Goal: Transaction & Acquisition: Purchase product/service

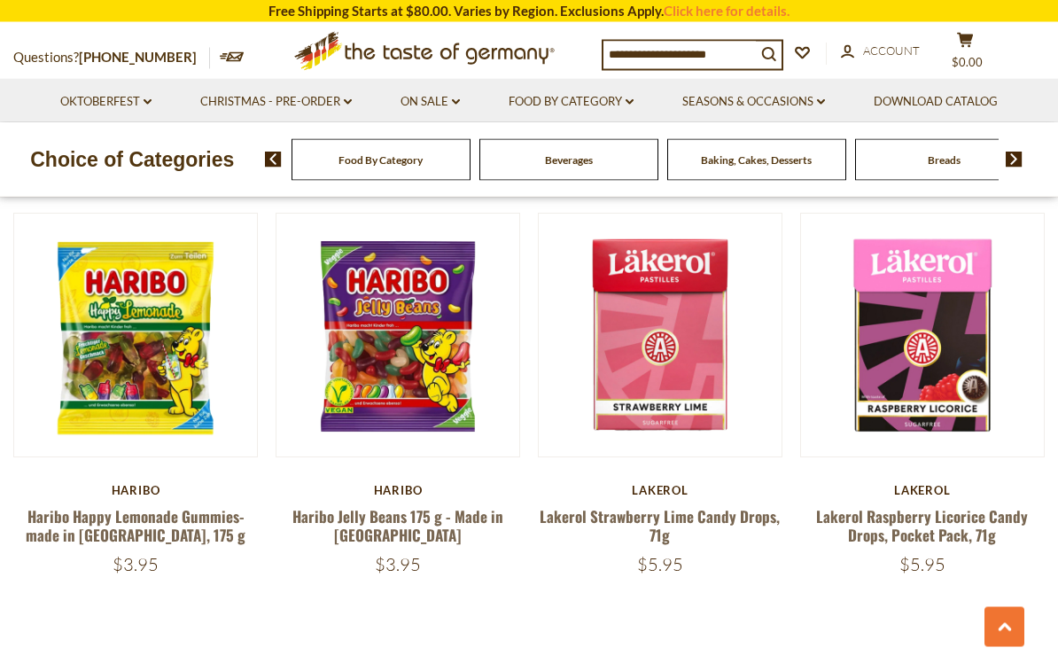
scroll to position [3915, 0]
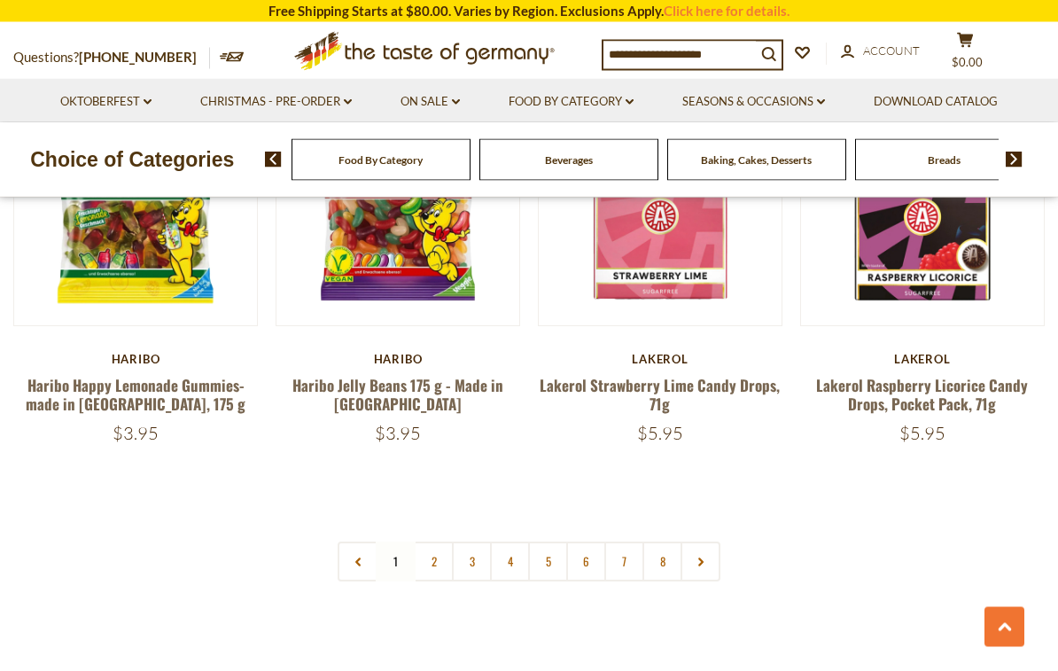
scroll to position [4050, 0]
click at [443, 541] on link "2" at bounding box center [434, 561] width 40 height 40
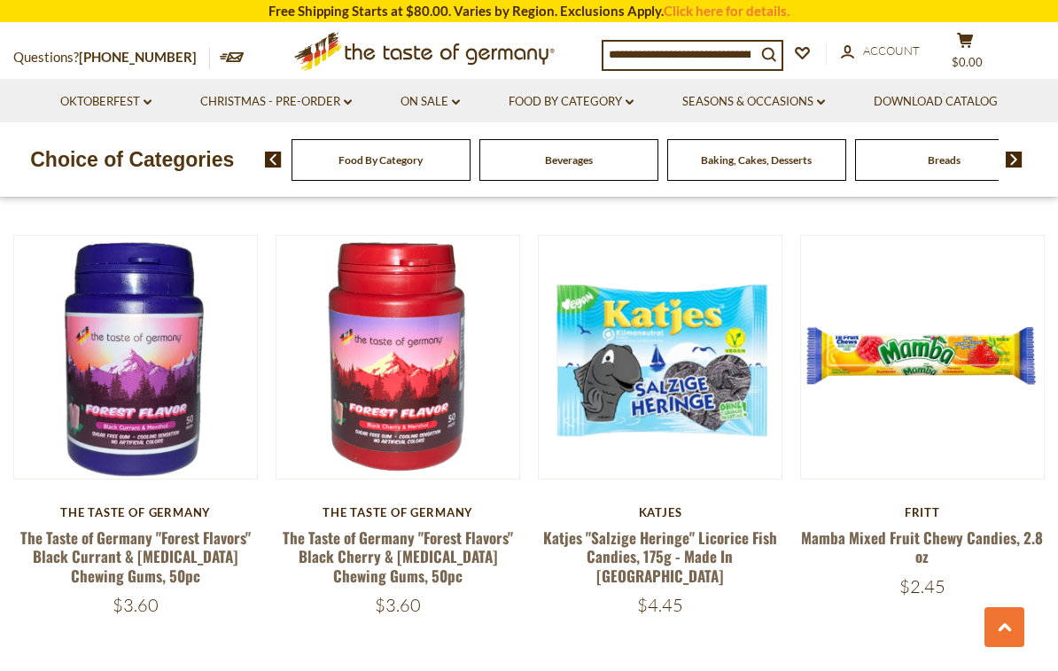
scroll to position [3854, 0]
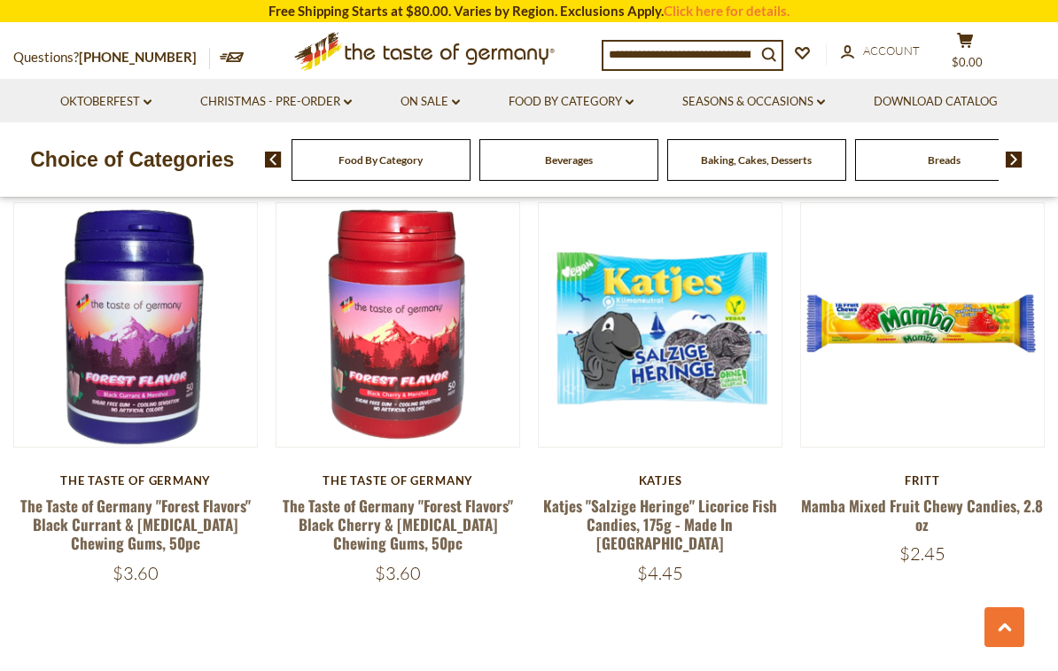
scroll to position [3899, 0]
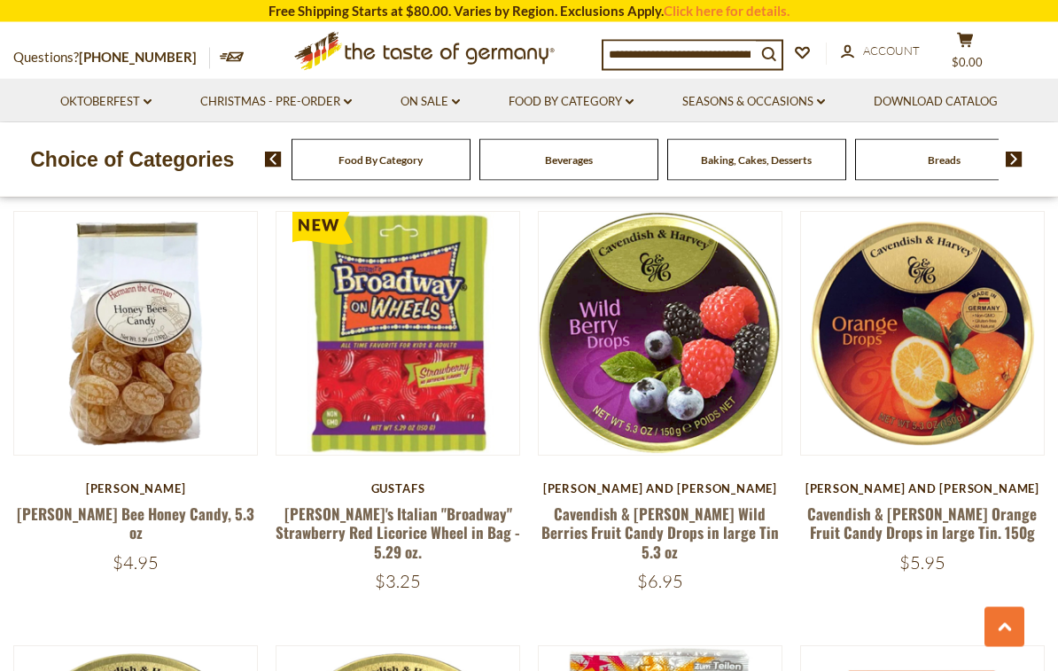
scroll to position [2543, 0]
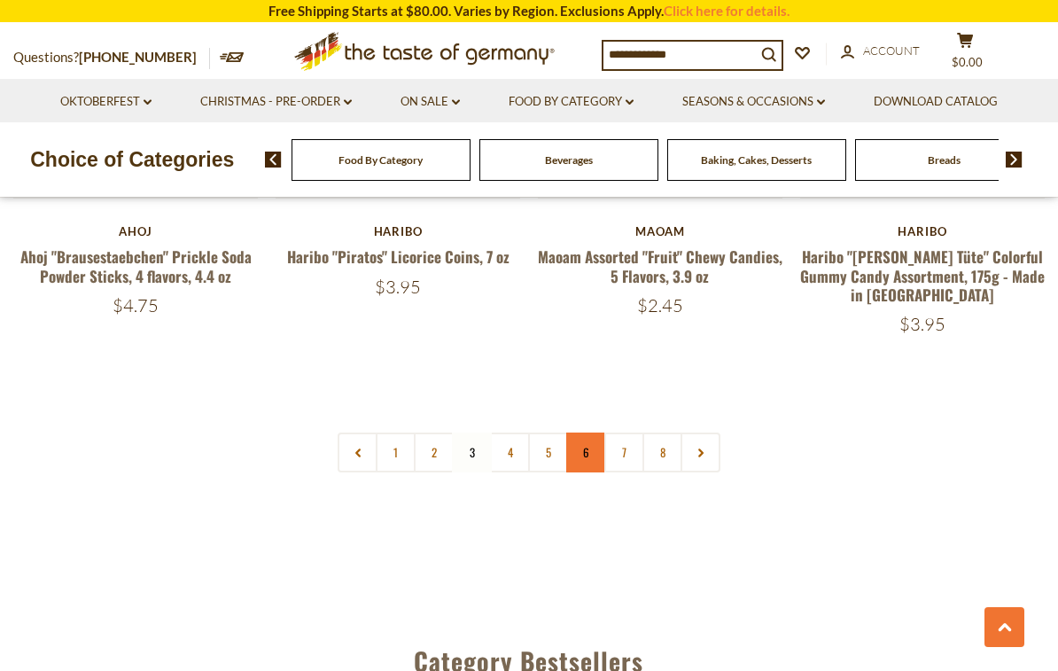
click at [589, 432] on link "6" at bounding box center [586, 452] width 40 height 40
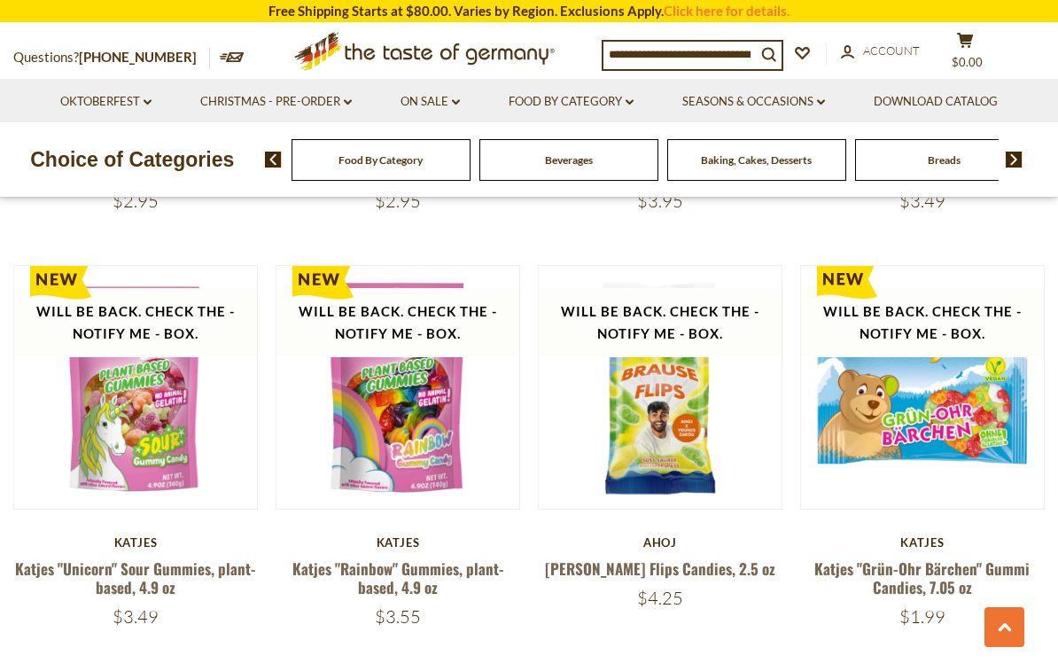
scroll to position [3790, 0]
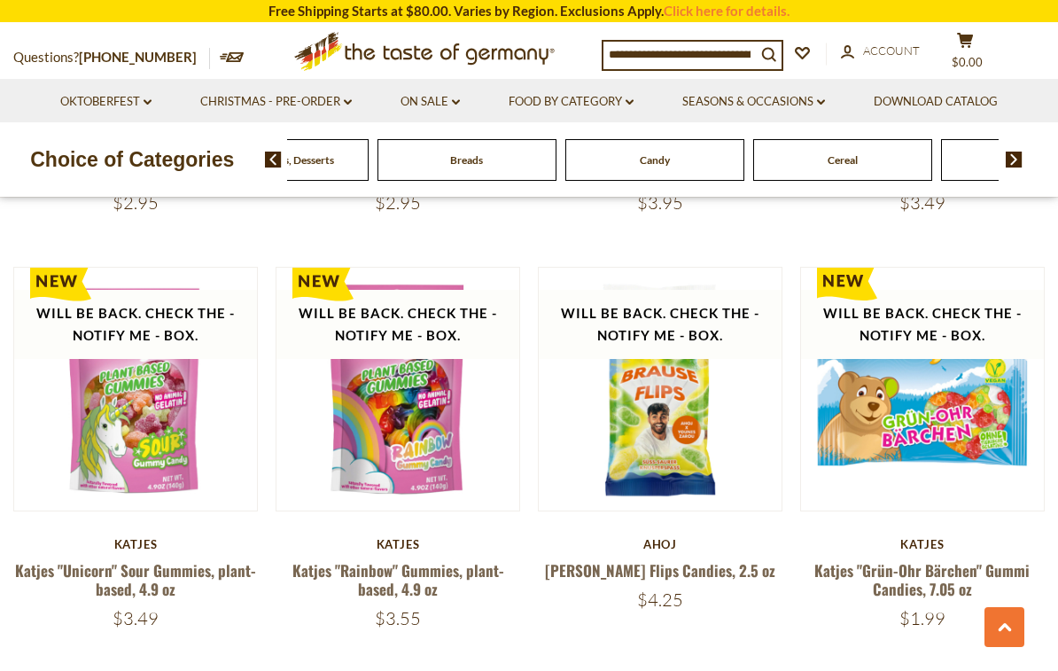
click at [334, 156] on span "Baking, Cakes, Desserts" at bounding box center [278, 159] width 111 height 13
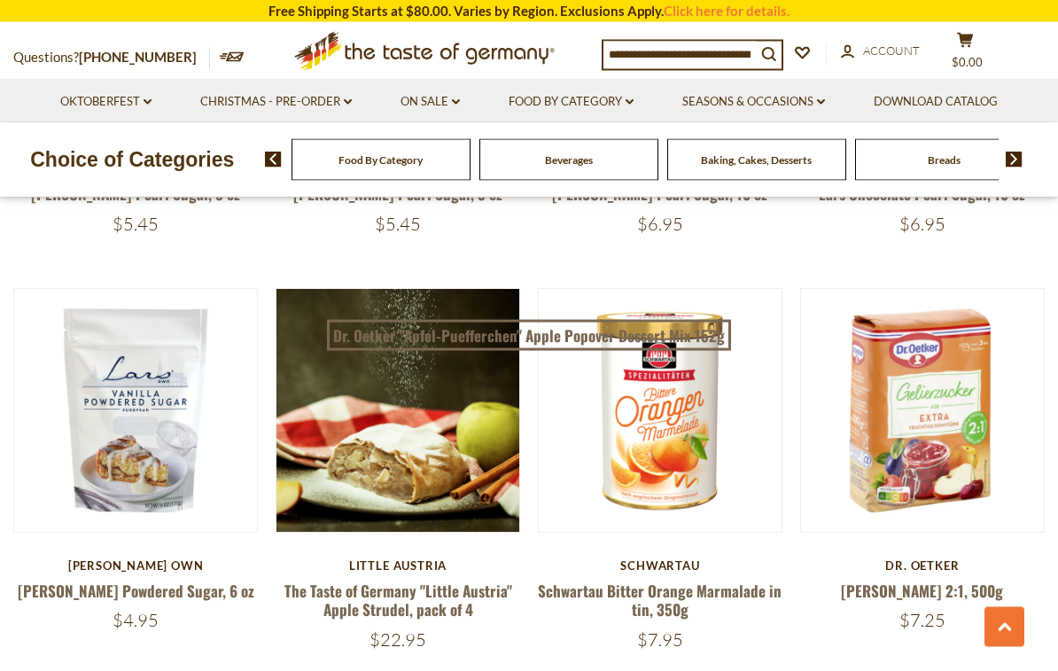
scroll to position [2891, 0]
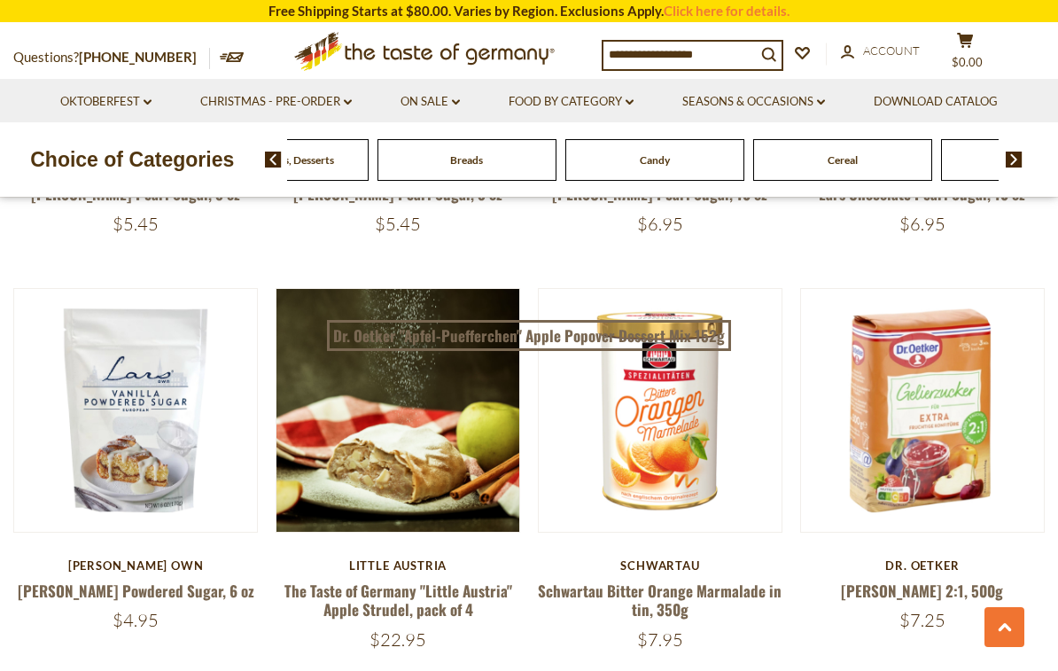
click at [334, 160] on span "Baking, Cakes, Desserts" at bounding box center [278, 159] width 111 height 13
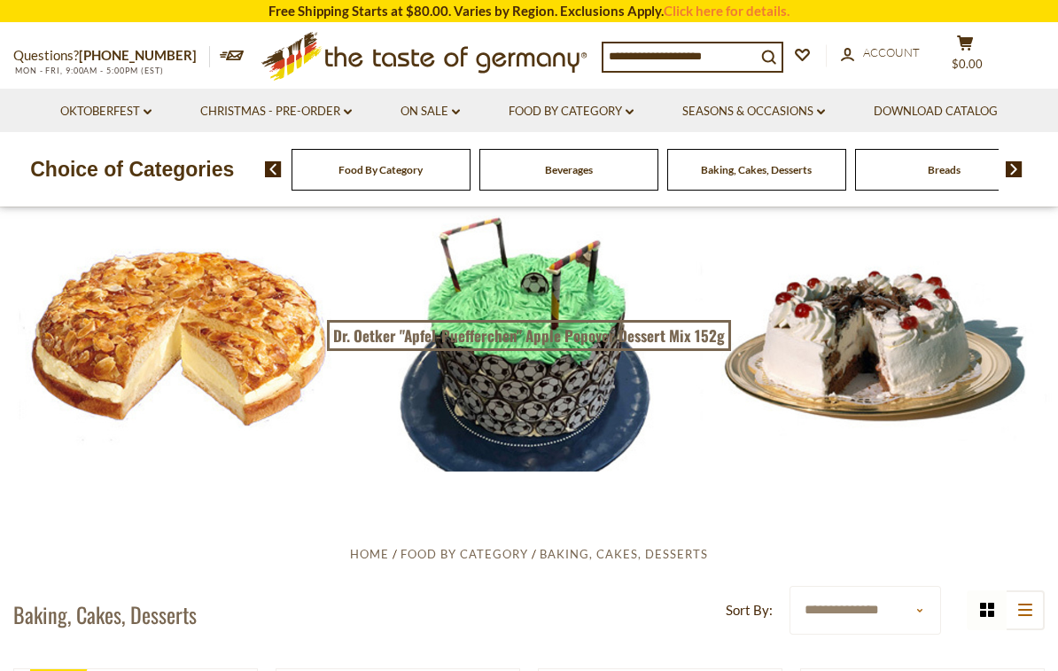
click at [470, 175] on div "Baking, Cakes, Desserts" at bounding box center [380, 170] width 179 height 42
click at [261, 175] on span "Baking, Cakes, Desserts" at bounding box center [206, 169] width 111 height 13
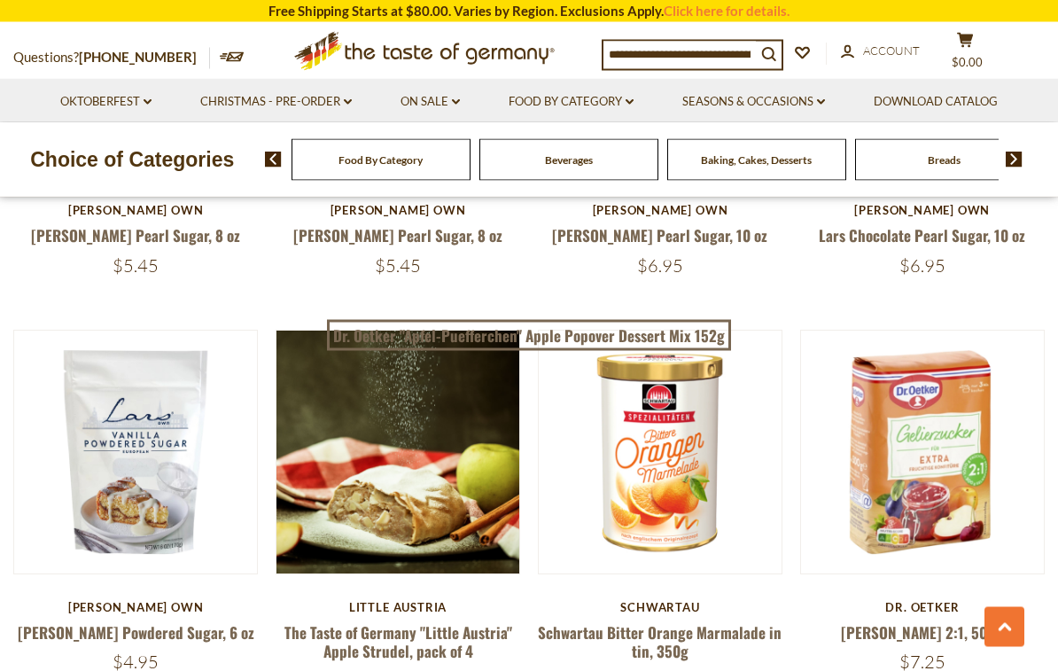
scroll to position [3065, 0]
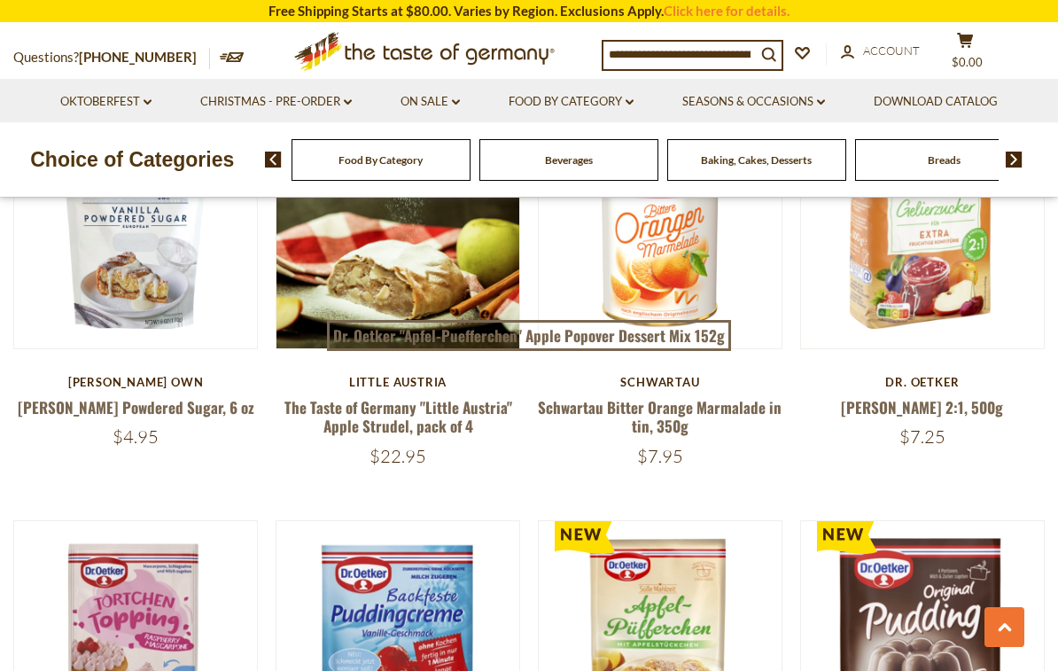
click at [625, 50] on input at bounding box center [679, 54] width 152 height 25
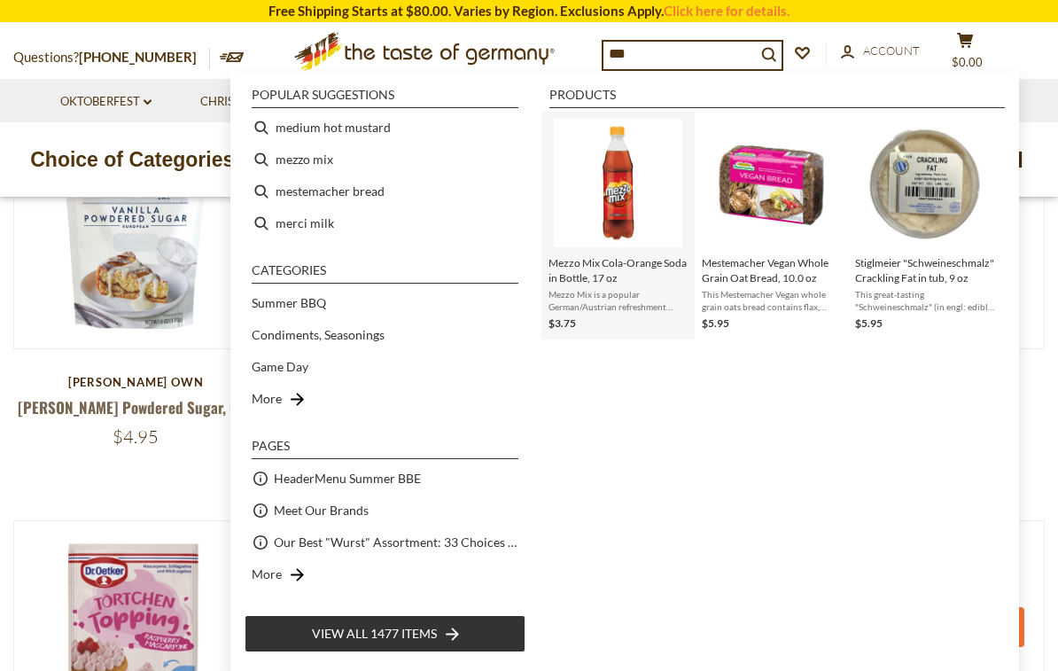
type input "***"
click at [609, 202] on img "Mezzo Mix Cola-Orange Soda in Bottle, 17 oz" at bounding box center [618, 183] width 128 height 128
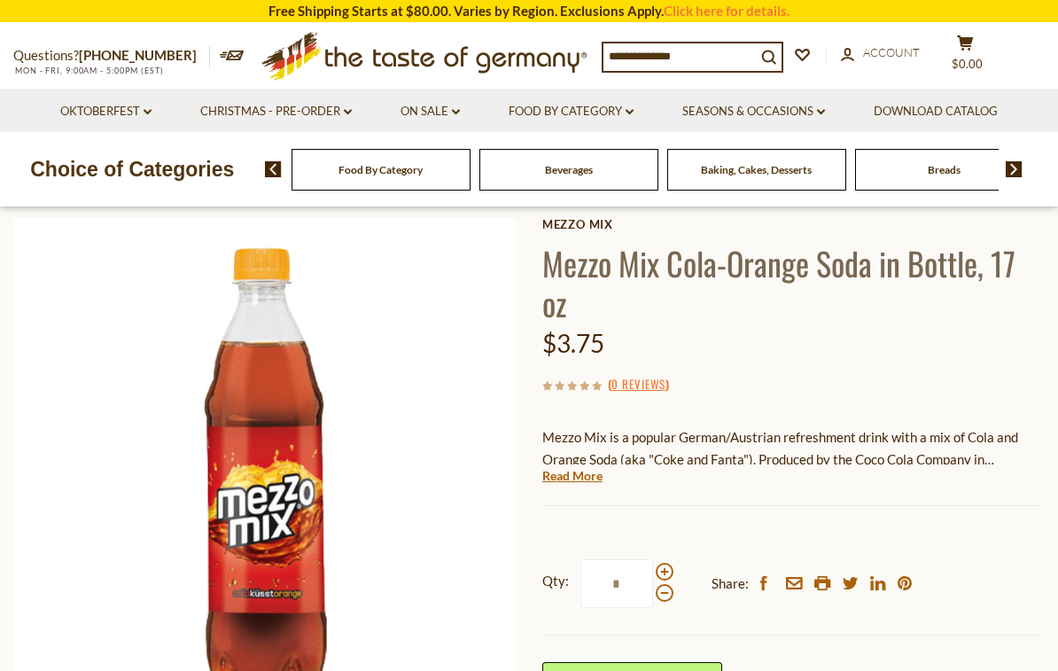
scroll to position [69, 0]
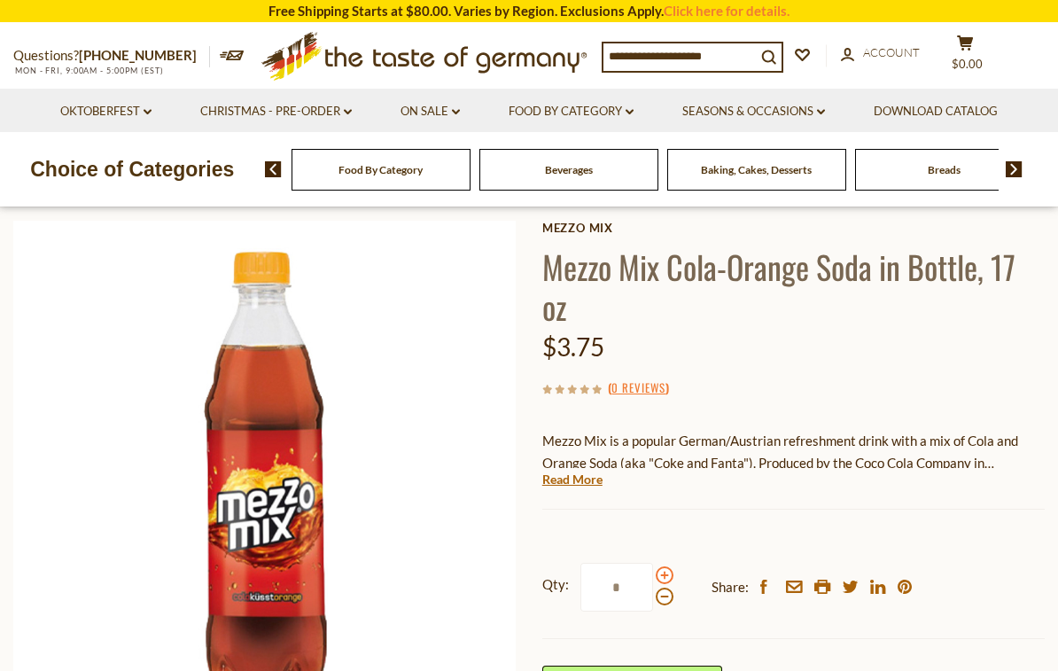
click at [657, 576] on span at bounding box center [665, 575] width 18 height 18
click at [653, 576] on input "*" at bounding box center [616, 586] width 73 height 49
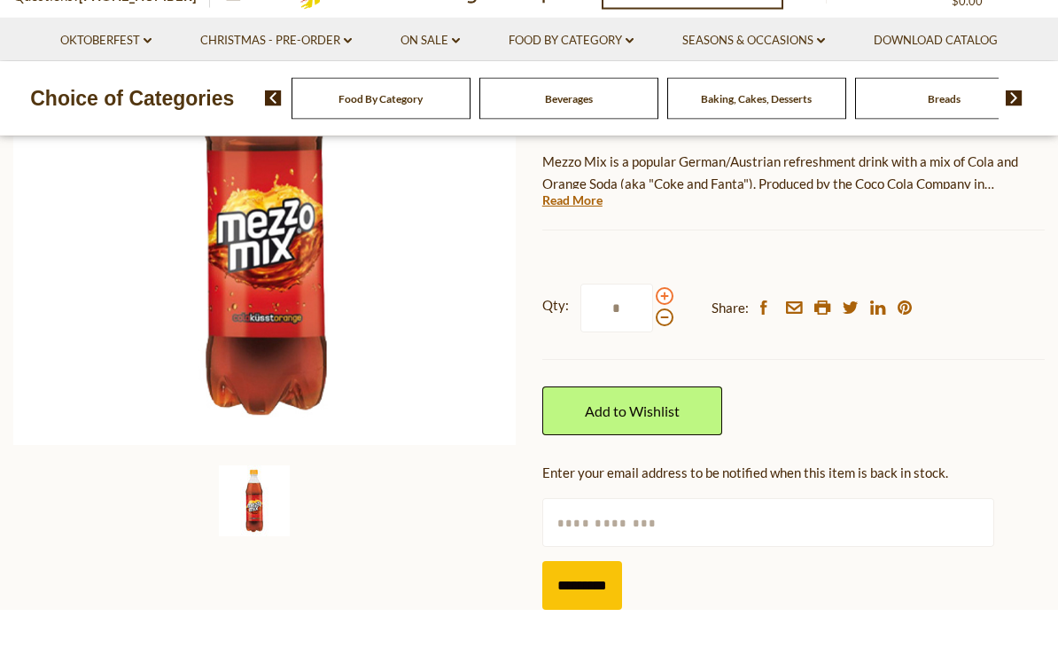
click at [671, 349] on span at bounding box center [665, 358] width 18 height 18
click at [653, 345] on input "*" at bounding box center [616, 369] width 73 height 49
click at [664, 349] on span at bounding box center [665, 358] width 18 height 18
click at [653, 345] on input "*" at bounding box center [616, 369] width 73 height 49
type input "*"
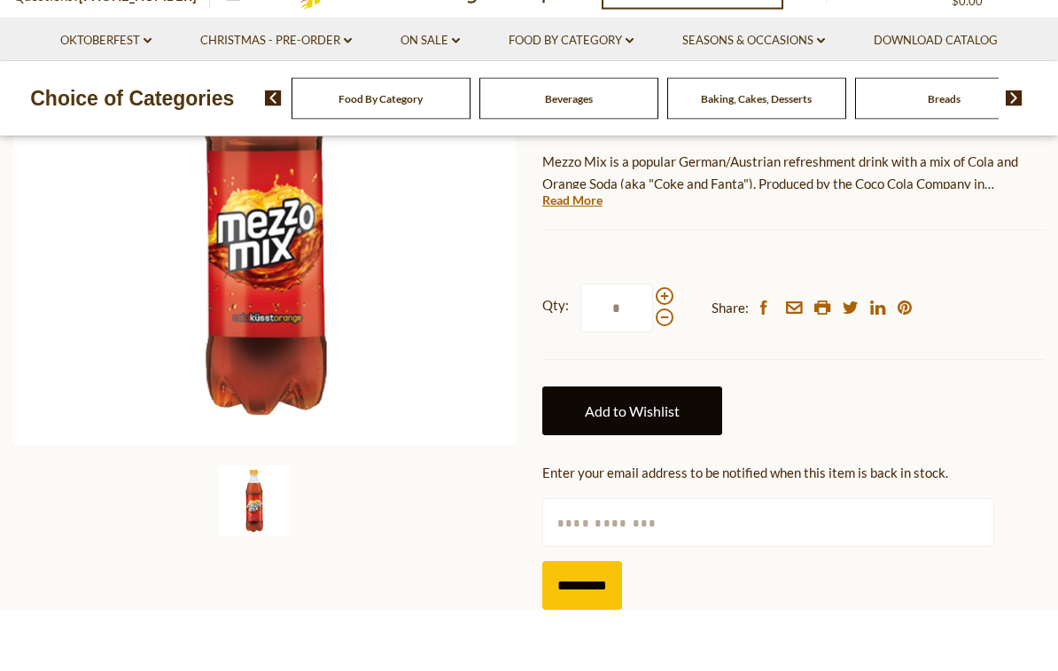
click at [680, 448] on link "Add to Wishlist" at bounding box center [632, 472] width 180 height 49
